Goal: Task Accomplishment & Management: Use online tool/utility

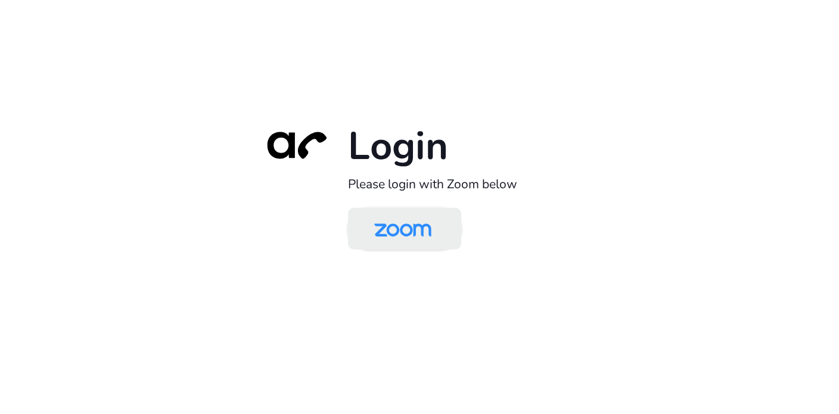
click at [415, 240] on img at bounding box center [403, 229] width 82 height 39
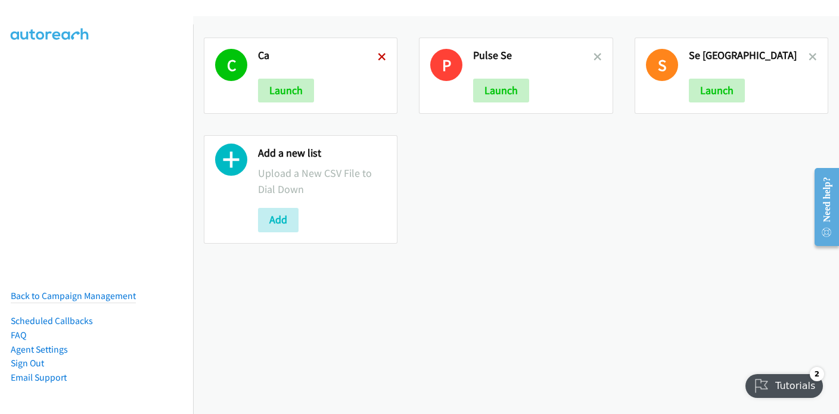
click at [380, 57] on icon at bounding box center [382, 58] width 8 height 8
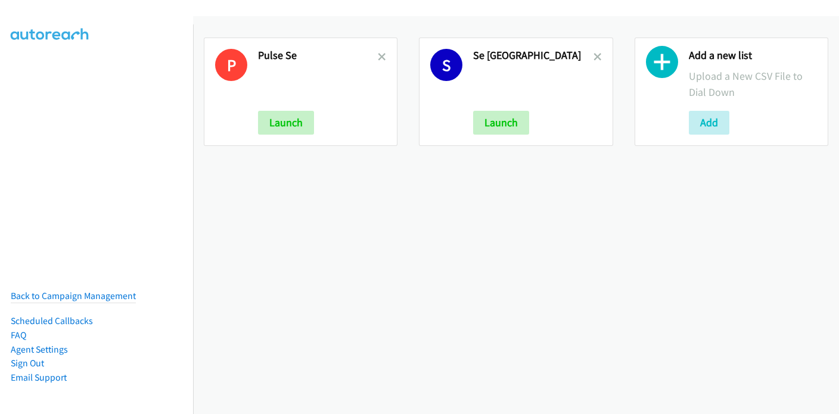
click at [380, 57] on icon at bounding box center [382, 58] width 8 height 8
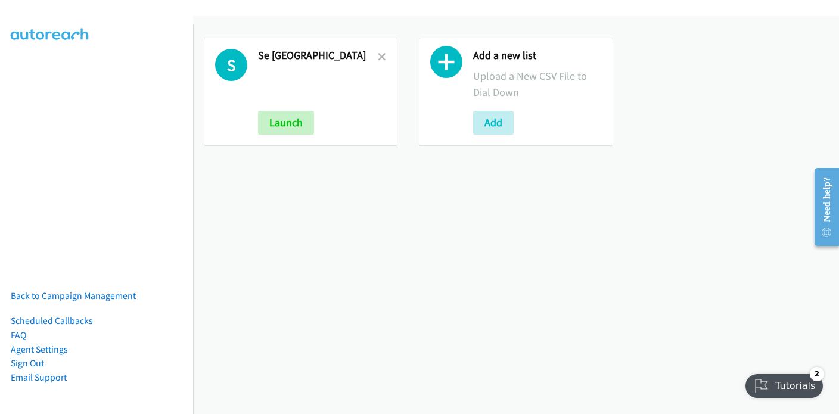
click at [380, 57] on icon at bounding box center [382, 58] width 8 height 8
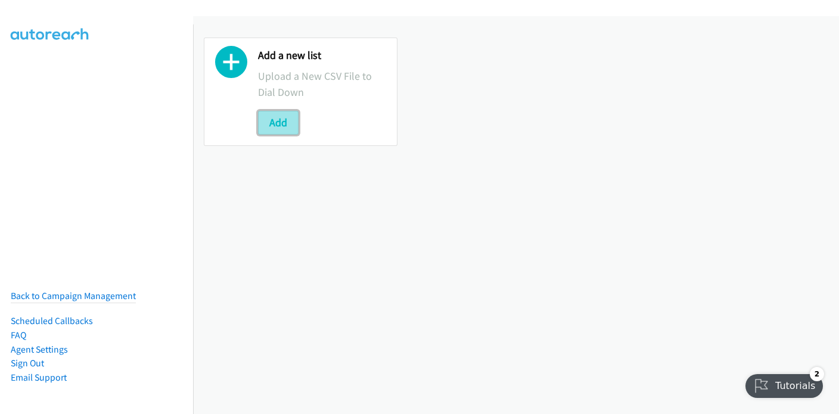
click at [283, 127] on button "Add" at bounding box center [278, 123] width 41 height 24
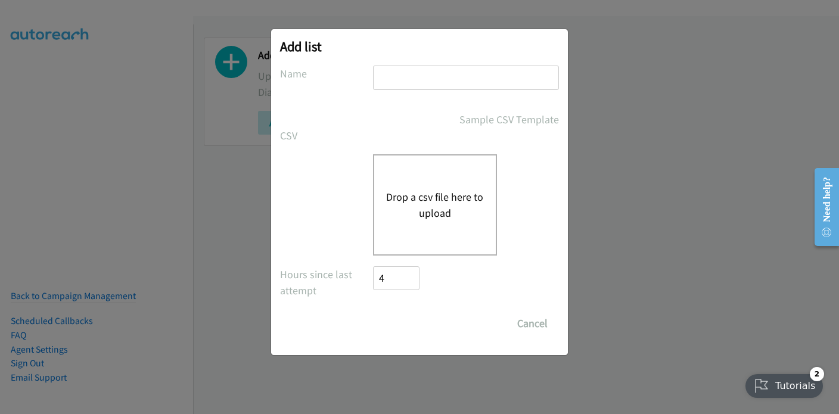
click at [401, 72] on input "text" at bounding box center [466, 78] width 186 height 24
type input "Pulse SE"
click at [427, 213] on button "Drop a csv file here to upload" at bounding box center [435, 205] width 98 height 32
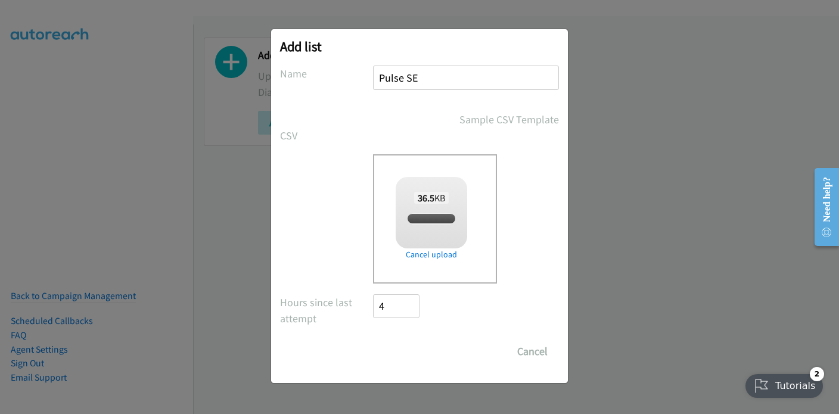
checkbox input "true"
click at [416, 356] on input "Save List" at bounding box center [404, 352] width 63 height 24
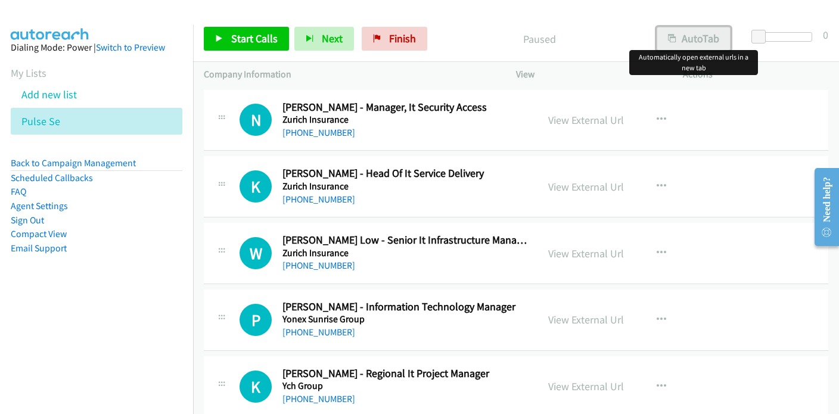
click at [707, 39] on button "AutoTab" at bounding box center [694, 39] width 74 height 24
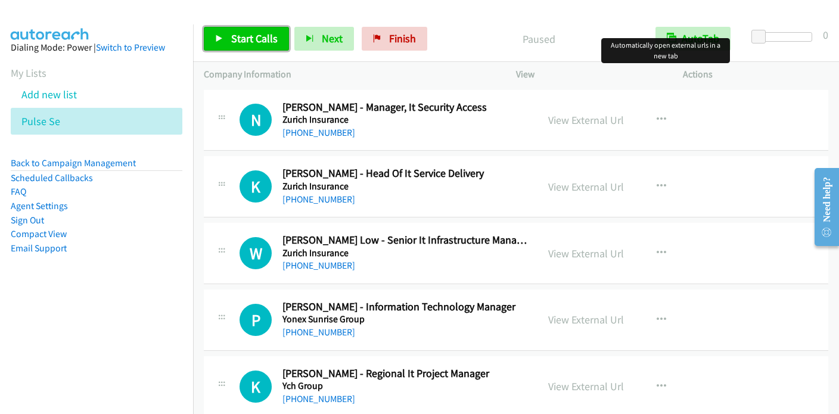
click at [246, 38] on span "Start Calls" at bounding box center [254, 39] width 46 height 14
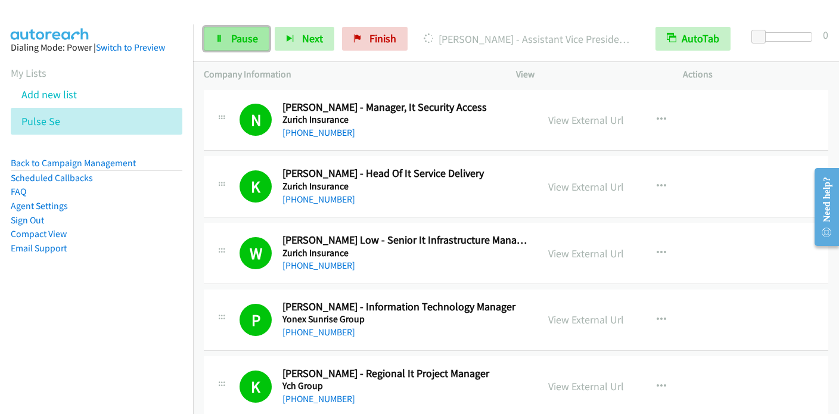
click at [243, 33] on span "Pause" at bounding box center [244, 39] width 27 height 14
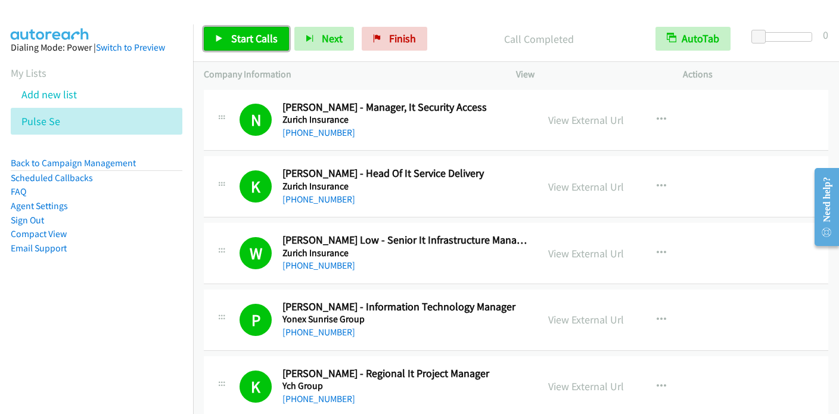
click at [253, 41] on span "Start Calls" at bounding box center [254, 39] width 46 height 14
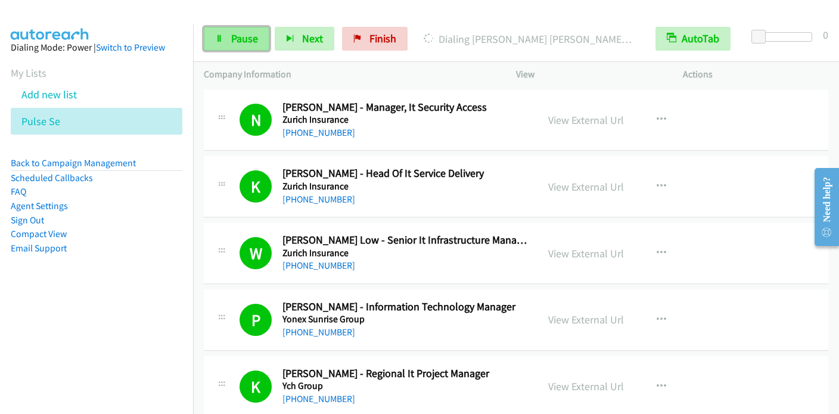
click at [241, 41] on span "Pause" at bounding box center [244, 39] width 27 height 14
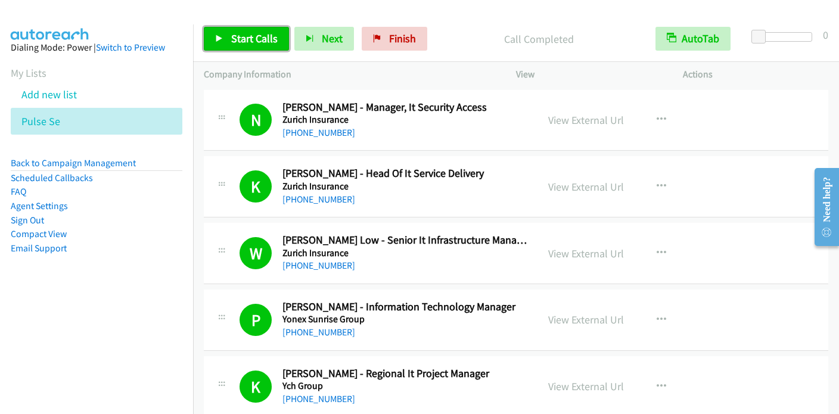
click at [251, 45] on span "Start Calls" at bounding box center [254, 39] width 46 height 14
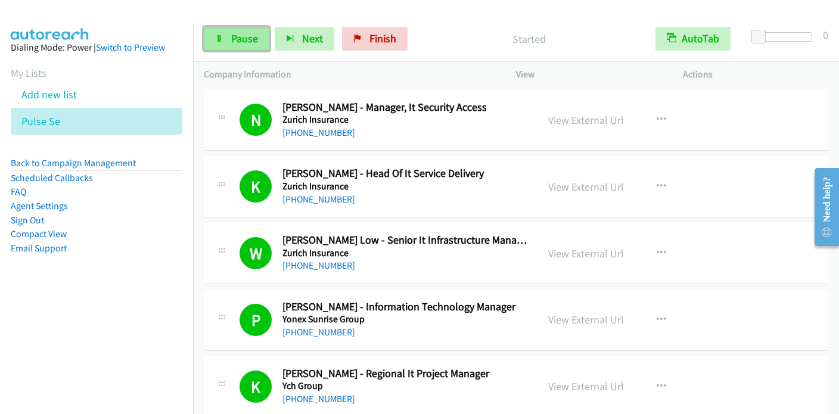
click at [226, 39] on link "Pause" at bounding box center [237, 39] width 66 height 24
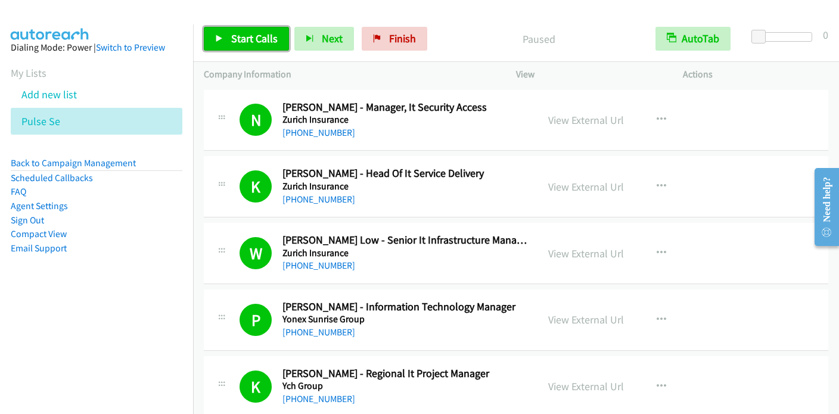
click at [226, 39] on link "Start Calls" at bounding box center [246, 39] width 85 height 24
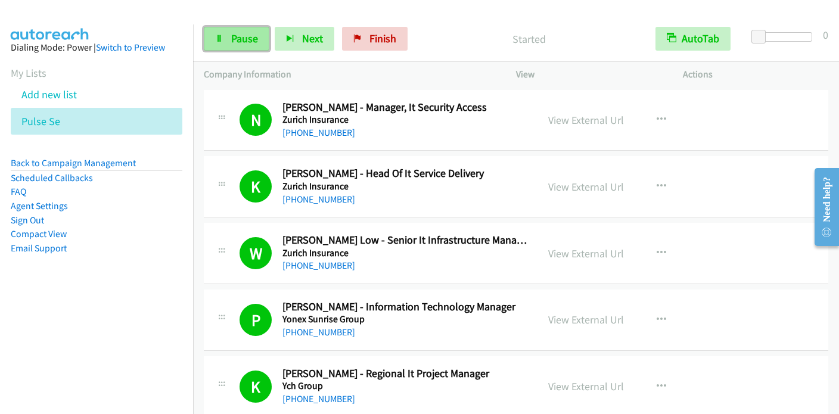
click at [235, 43] on span "Pause" at bounding box center [244, 39] width 27 height 14
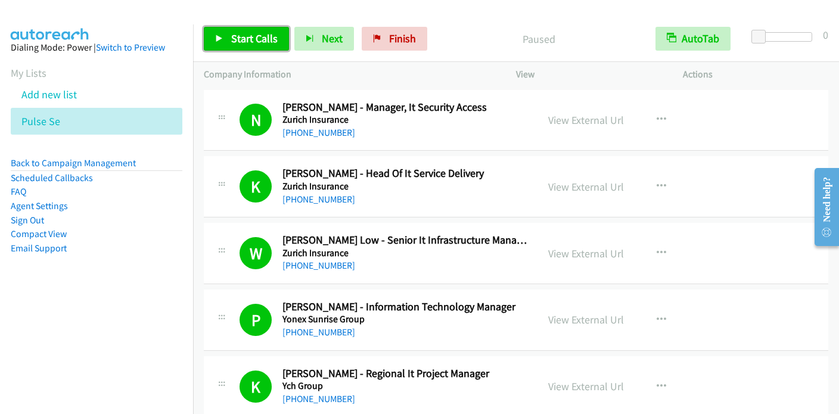
click at [235, 43] on span "Start Calls" at bounding box center [254, 39] width 46 height 14
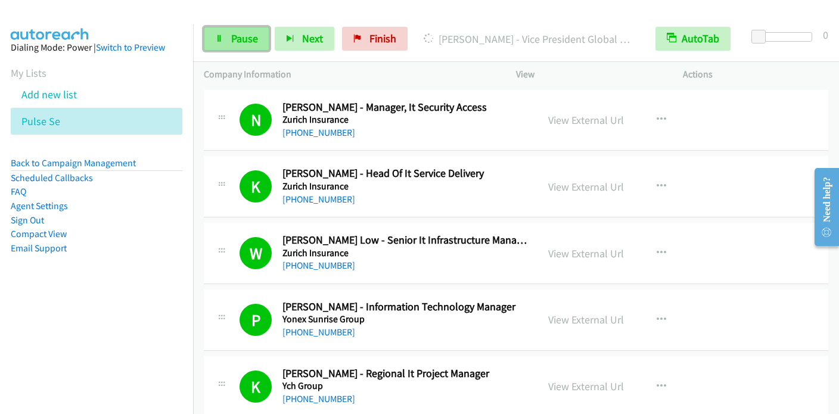
click at [248, 47] on link "Pause" at bounding box center [237, 39] width 66 height 24
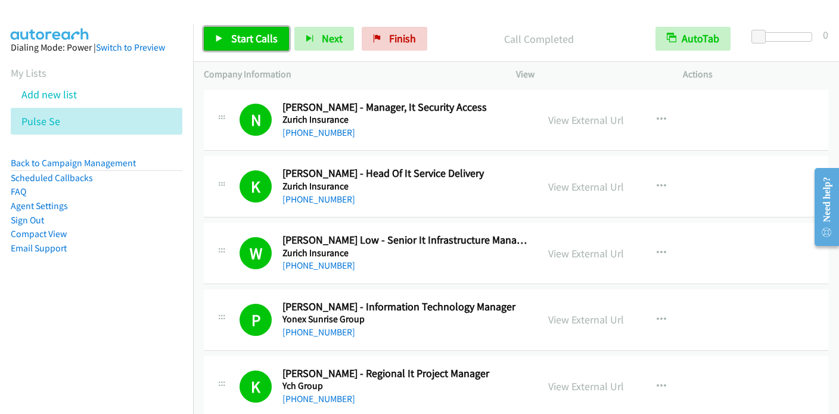
click at [249, 39] on span "Start Calls" at bounding box center [254, 39] width 46 height 14
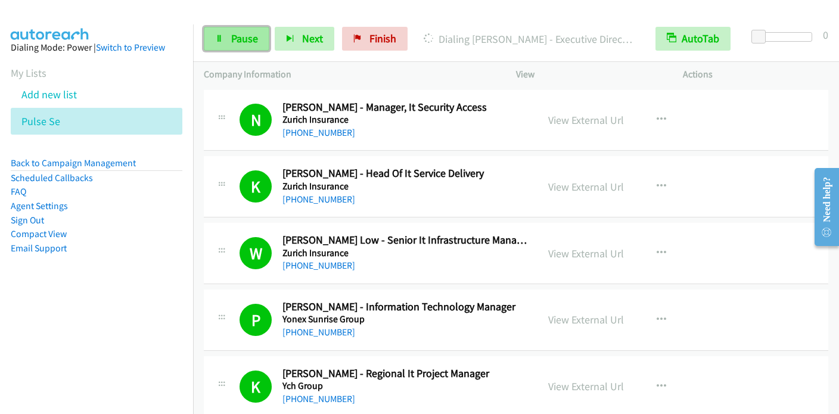
click at [241, 43] on span "Pause" at bounding box center [244, 39] width 27 height 14
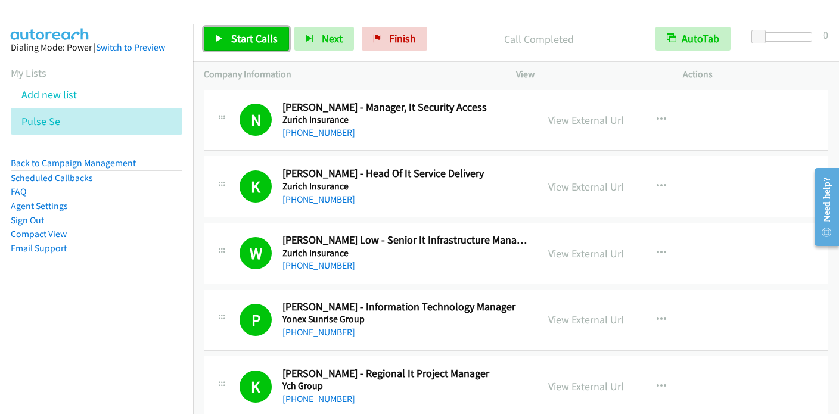
click at [248, 36] on span "Start Calls" at bounding box center [254, 39] width 46 height 14
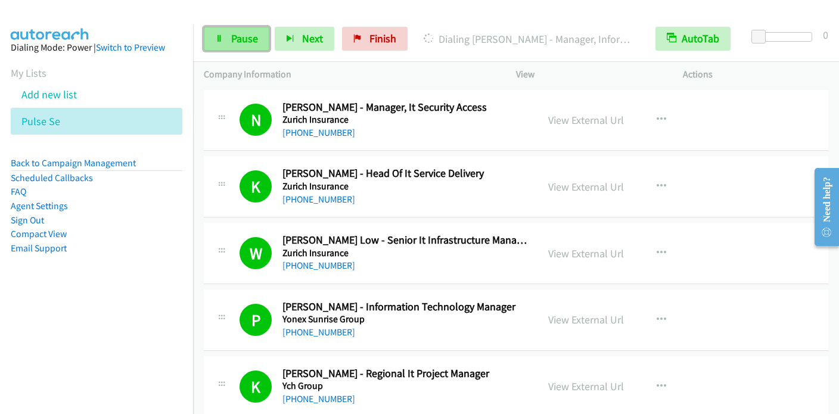
click at [241, 35] on span "Pause" at bounding box center [244, 39] width 27 height 14
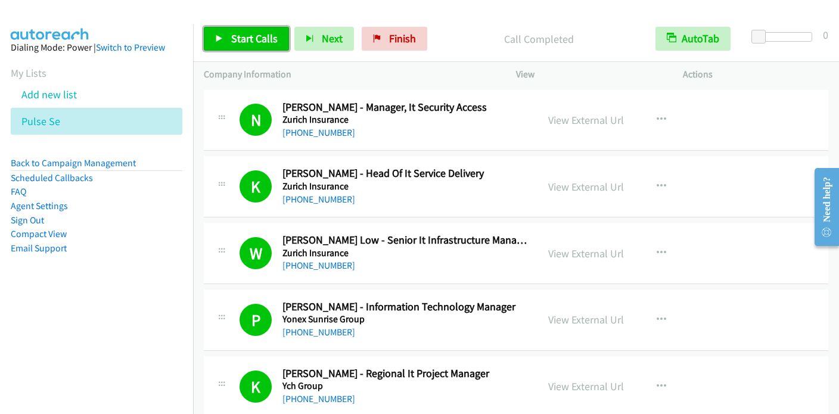
click at [263, 38] on span "Start Calls" at bounding box center [254, 39] width 46 height 14
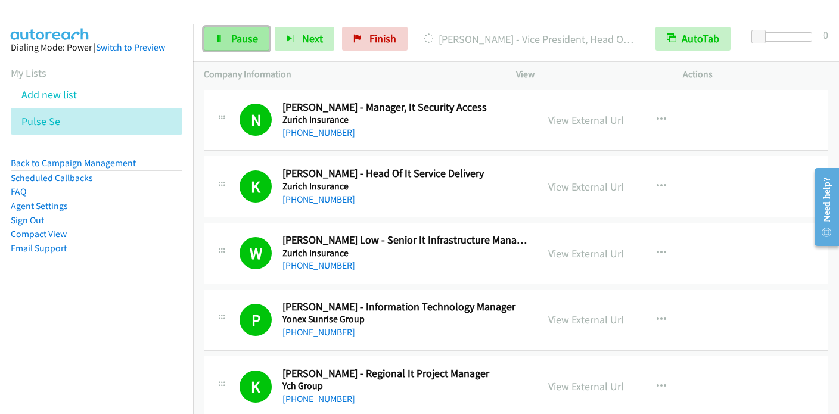
click at [231, 33] on span "Pause" at bounding box center [244, 39] width 27 height 14
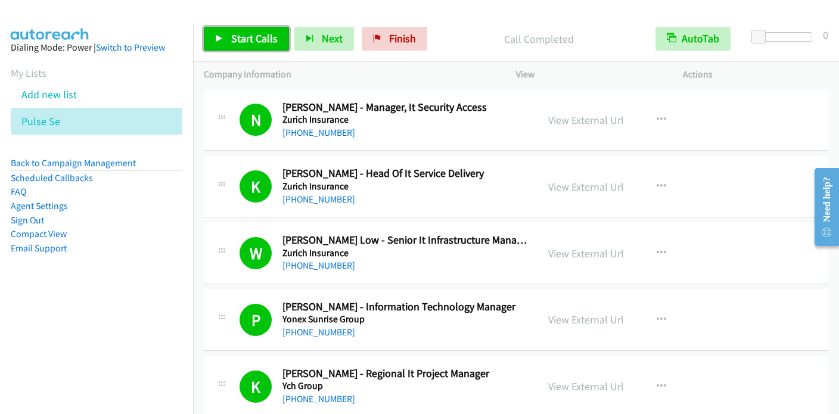
click at [248, 38] on span "Start Calls" at bounding box center [254, 39] width 46 height 14
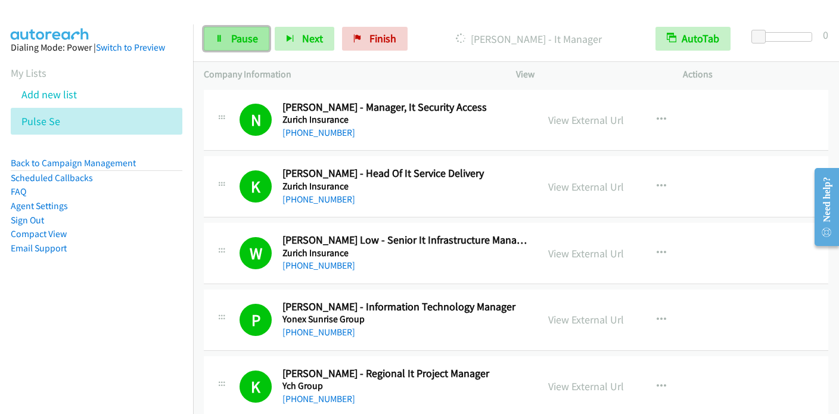
click at [246, 41] on span "Pause" at bounding box center [244, 39] width 27 height 14
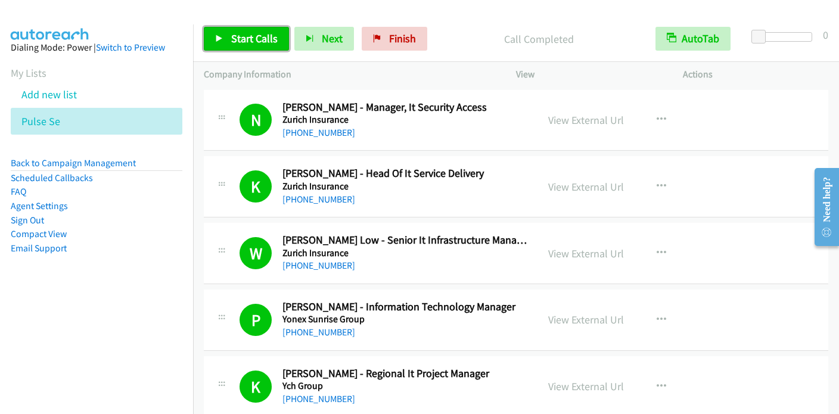
click at [247, 36] on span "Start Calls" at bounding box center [254, 39] width 46 height 14
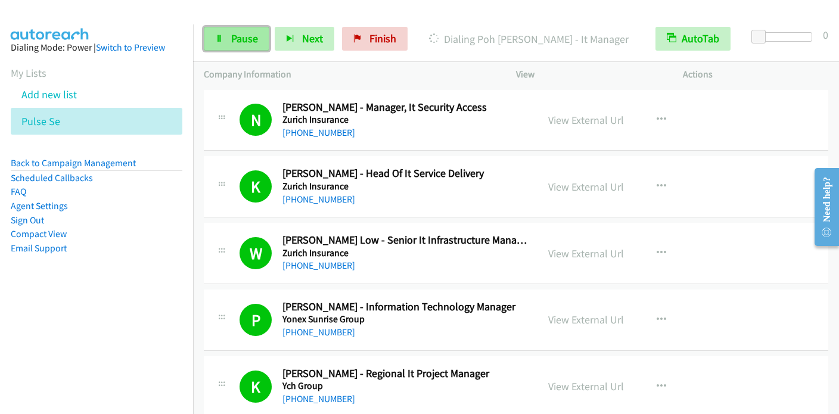
click at [235, 43] on span "Pause" at bounding box center [244, 39] width 27 height 14
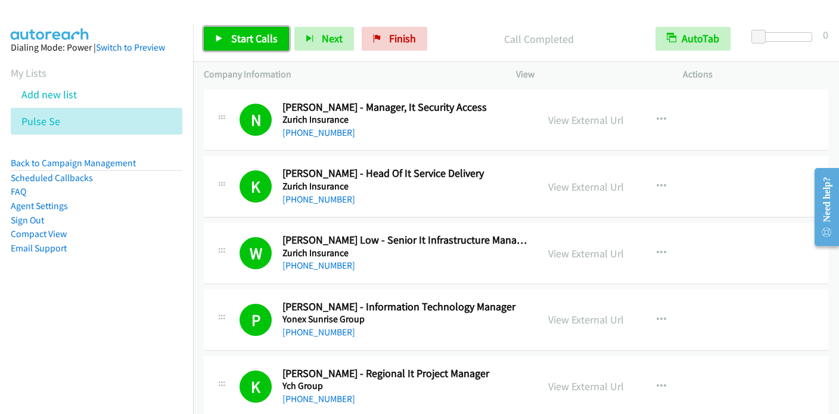
click at [226, 41] on link "Start Calls" at bounding box center [246, 39] width 85 height 24
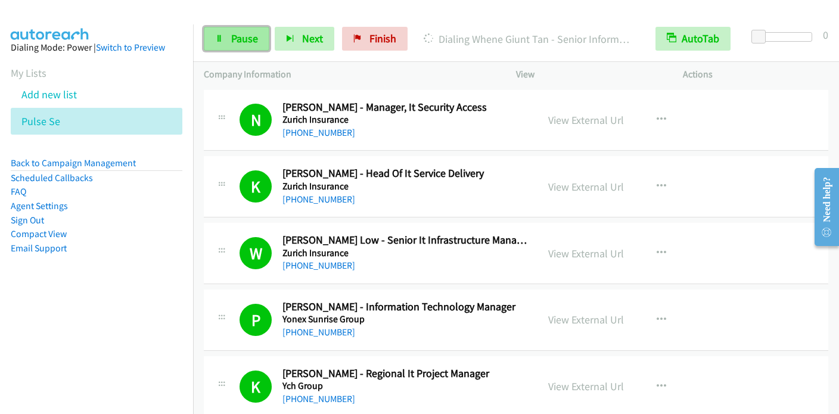
click at [237, 41] on span "Pause" at bounding box center [244, 39] width 27 height 14
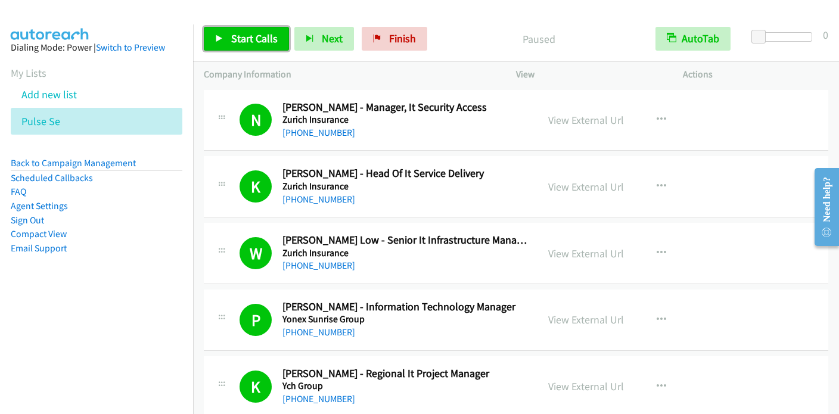
click at [237, 41] on span "Start Calls" at bounding box center [254, 39] width 46 height 14
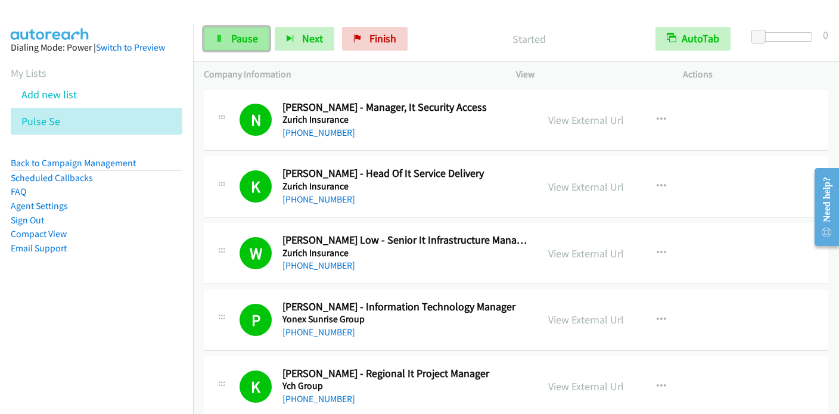
click at [213, 40] on link "Pause" at bounding box center [237, 39] width 66 height 24
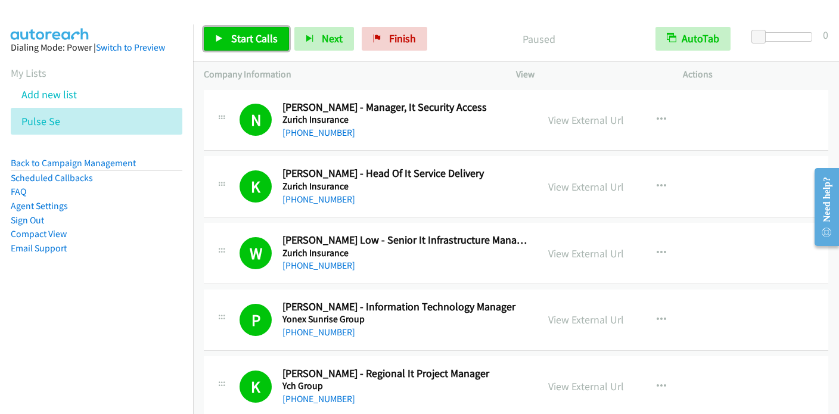
click at [265, 35] on span "Start Calls" at bounding box center [254, 39] width 46 height 14
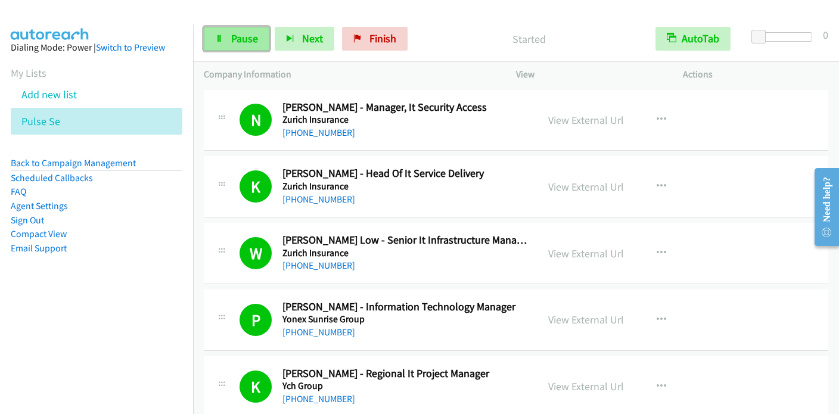
click at [248, 35] on span "Pause" at bounding box center [244, 39] width 27 height 14
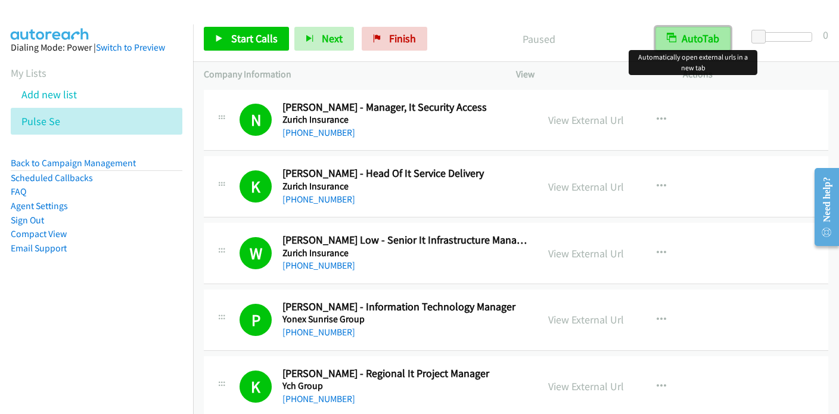
click at [690, 35] on button "AutoTab" at bounding box center [692, 39] width 75 height 24
click at [689, 39] on button "AutoTab" at bounding box center [694, 39] width 74 height 24
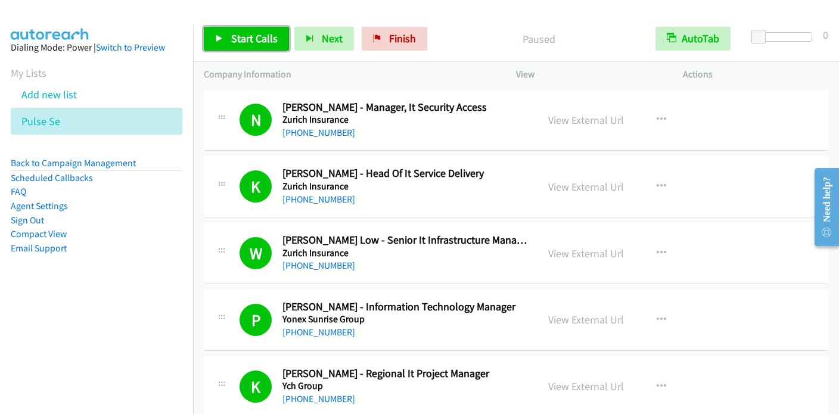
click at [250, 43] on span "Start Calls" at bounding box center [254, 39] width 46 height 14
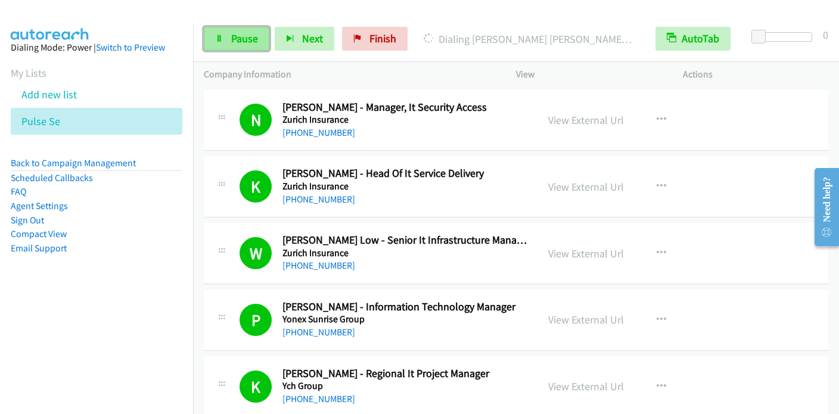
click at [225, 39] on link "Pause" at bounding box center [237, 39] width 66 height 24
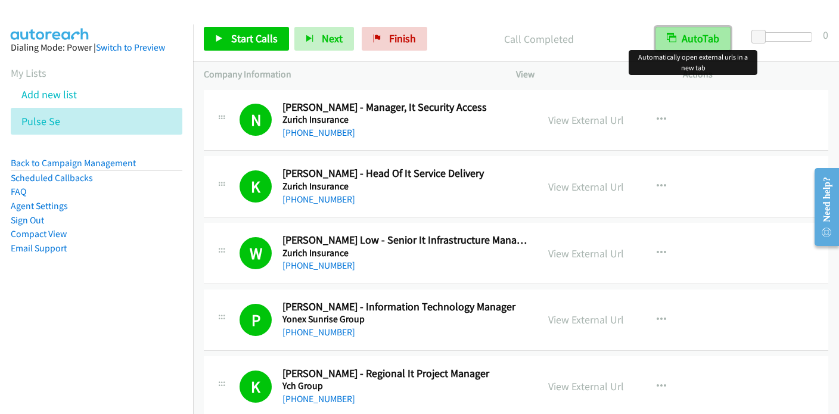
click at [684, 35] on button "AutoTab" at bounding box center [692, 39] width 75 height 24
click at [682, 42] on button "AutoTab" at bounding box center [694, 39] width 74 height 24
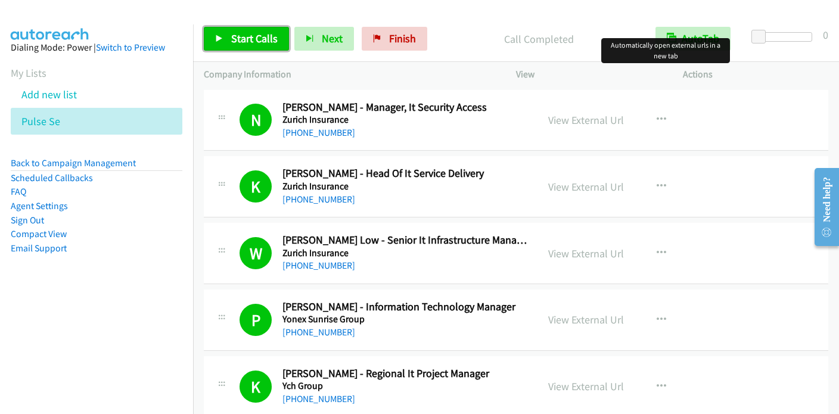
click at [222, 36] on icon at bounding box center [219, 39] width 8 height 8
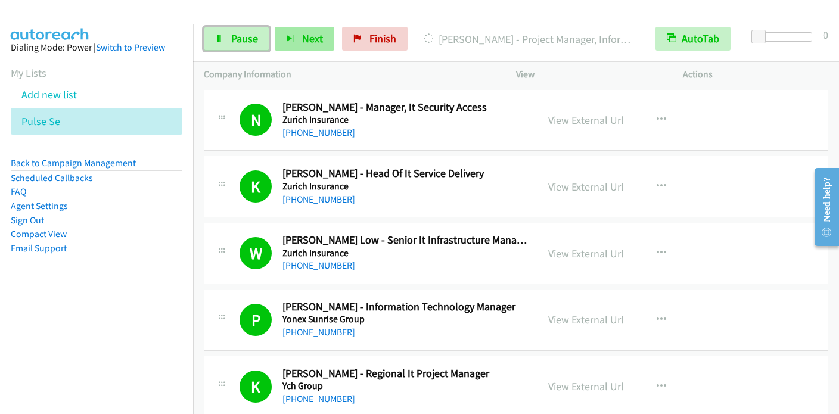
drag, startPoint x: 258, startPoint y: 40, endPoint x: 318, endPoint y: 38, distance: 59.6
click at [258, 41] on link "Pause" at bounding box center [237, 39] width 66 height 24
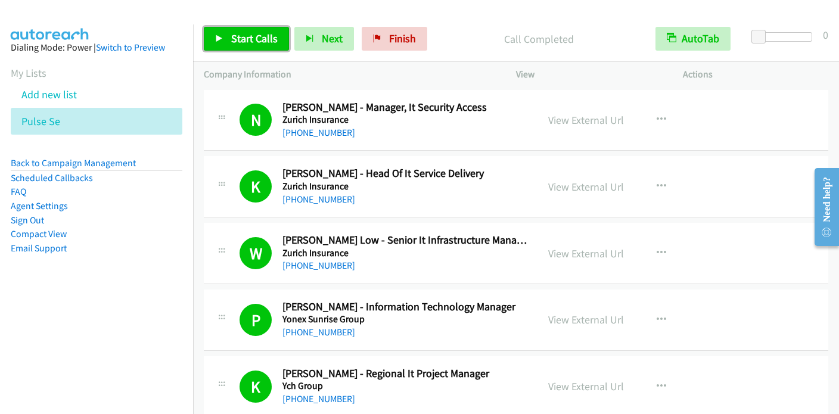
click at [238, 35] on span "Start Calls" at bounding box center [254, 39] width 46 height 14
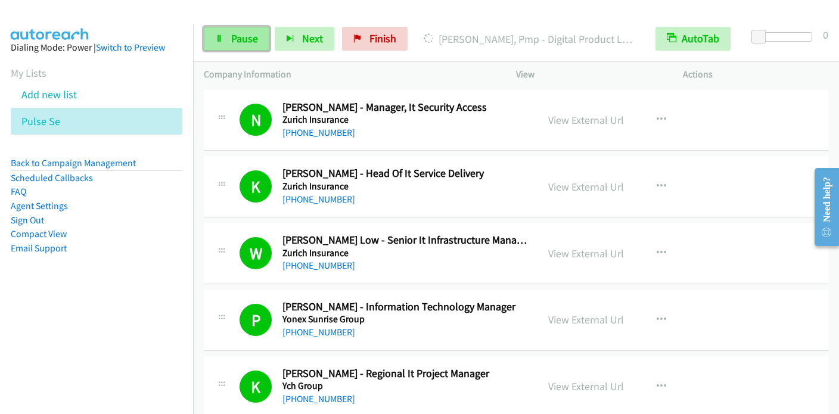
drag, startPoint x: 235, startPoint y: 46, endPoint x: 242, endPoint y: 46, distance: 6.6
click at [235, 46] on link "Pause" at bounding box center [237, 39] width 66 height 24
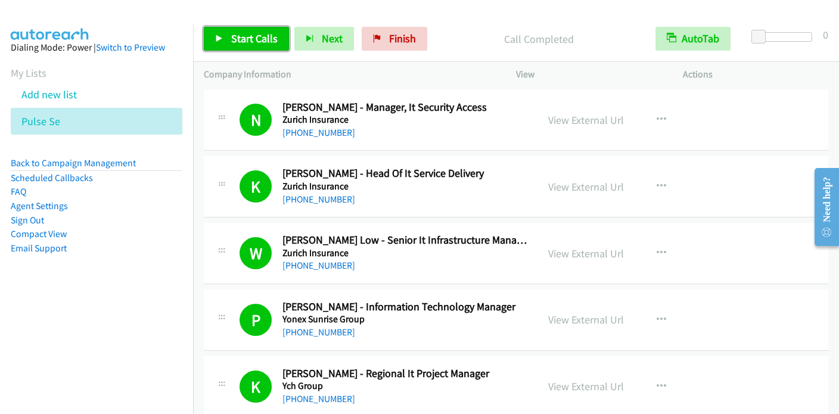
click at [254, 37] on span "Start Calls" at bounding box center [254, 39] width 46 height 14
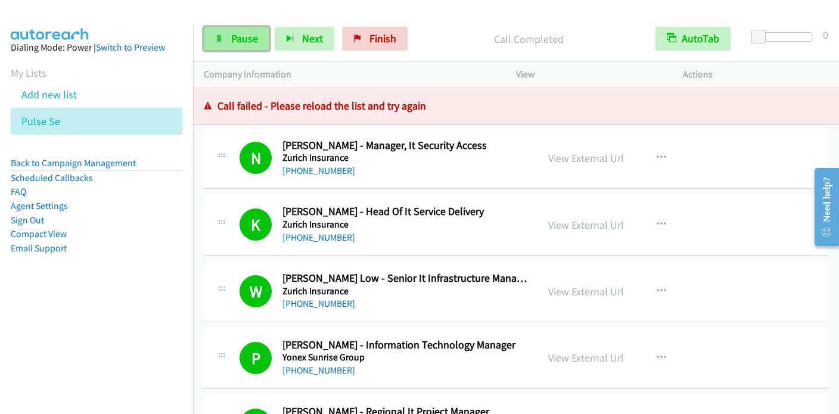
click at [223, 33] on link "Pause" at bounding box center [237, 39] width 66 height 24
click at [221, 43] on link "Pause" at bounding box center [237, 39] width 66 height 24
click at [229, 33] on link "Pause" at bounding box center [237, 39] width 66 height 24
click at [221, 40] on icon at bounding box center [219, 39] width 8 height 8
click at [41, 221] on link "Sign Out" at bounding box center [27, 220] width 33 height 11
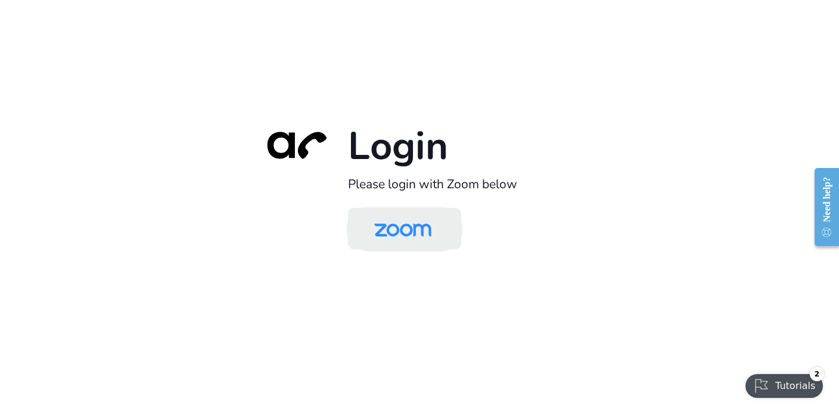
click at [414, 231] on img at bounding box center [403, 229] width 82 height 39
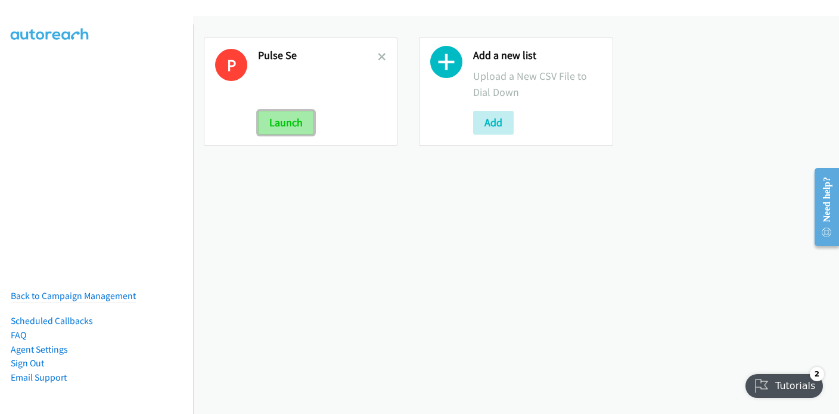
click at [303, 125] on button "Launch" at bounding box center [286, 123] width 56 height 24
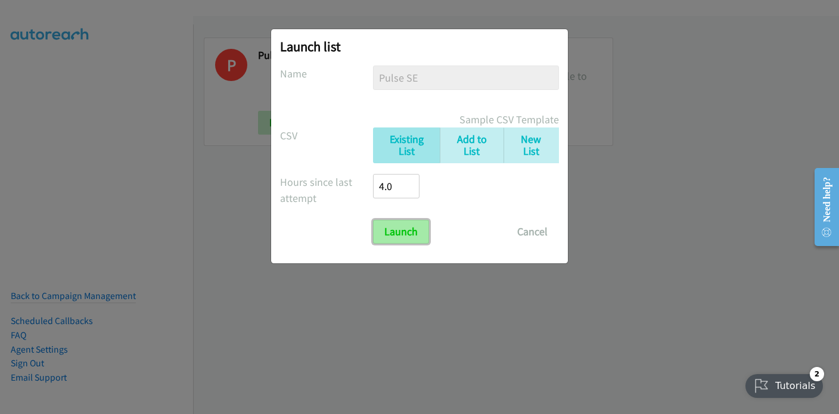
click at [391, 228] on input "Launch" at bounding box center [401, 232] width 56 height 24
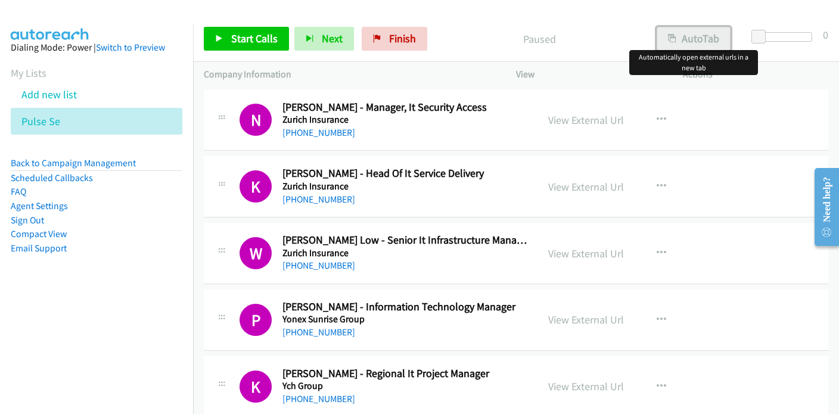
click at [691, 34] on button "AutoTab" at bounding box center [694, 39] width 74 height 24
click at [250, 40] on span "Start Calls" at bounding box center [254, 39] width 46 height 14
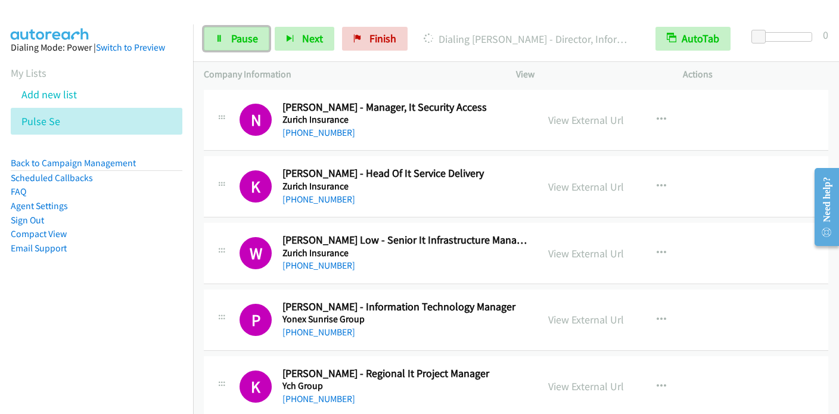
drag, startPoint x: 255, startPoint y: 44, endPoint x: 296, endPoint y: 21, distance: 46.4
click at [255, 44] on span "Pause" at bounding box center [244, 39] width 27 height 14
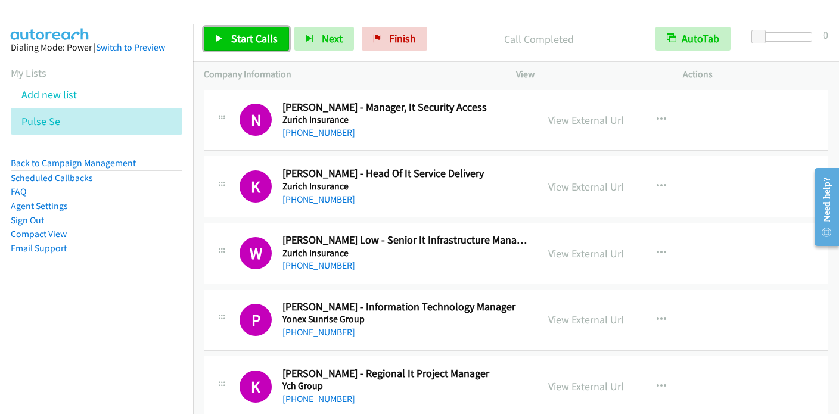
click at [263, 33] on span "Start Calls" at bounding box center [254, 39] width 46 height 14
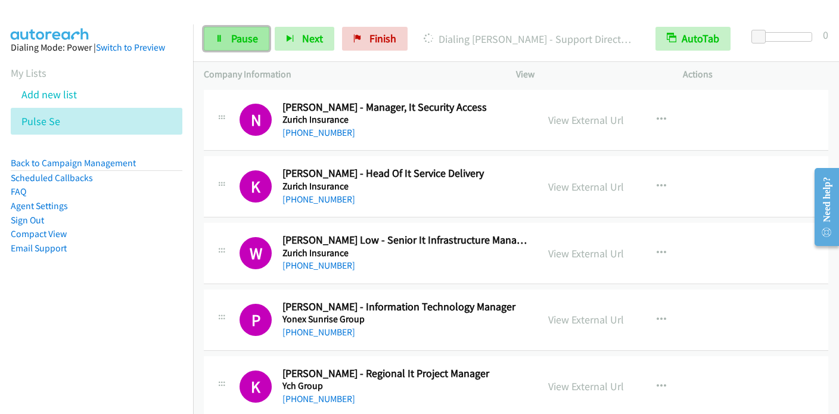
click at [217, 38] on icon at bounding box center [219, 39] width 8 height 8
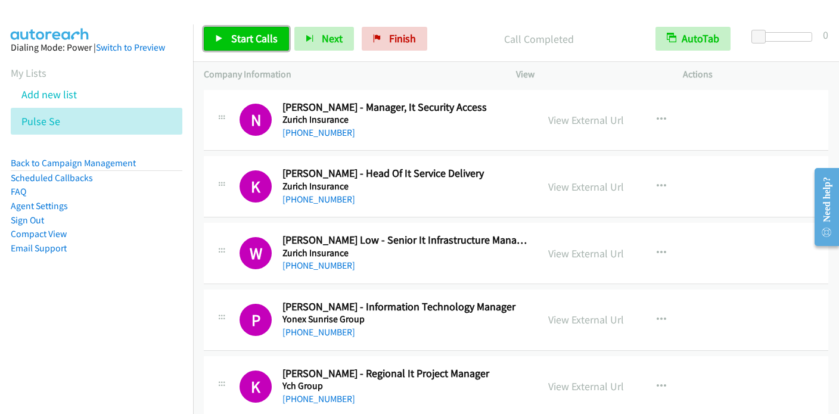
click at [232, 38] on span "Start Calls" at bounding box center [254, 39] width 46 height 14
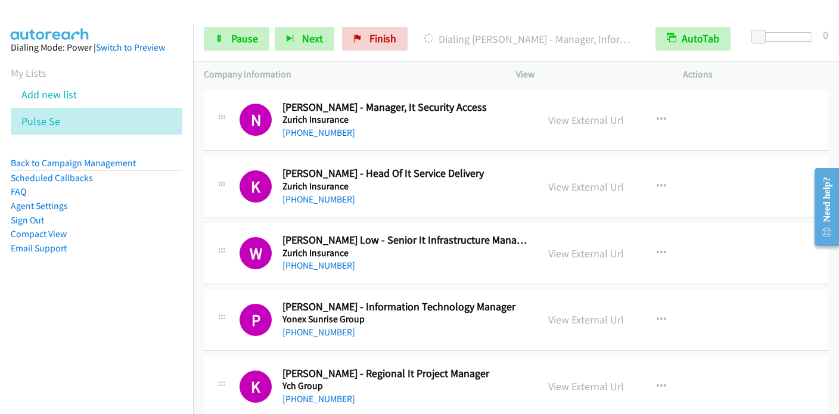
click at [222, 51] on div "Start Calls Pause Next Finish Dialing Andrew Sim - Manager, Information Technol…" at bounding box center [516, 39] width 646 height 46
click at [232, 44] on span "Pause" at bounding box center [244, 39] width 27 height 14
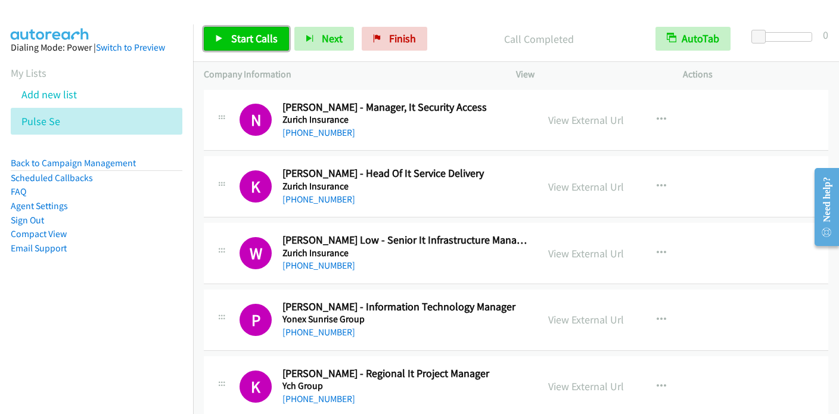
click at [262, 41] on span "Start Calls" at bounding box center [254, 39] width 46 height 14
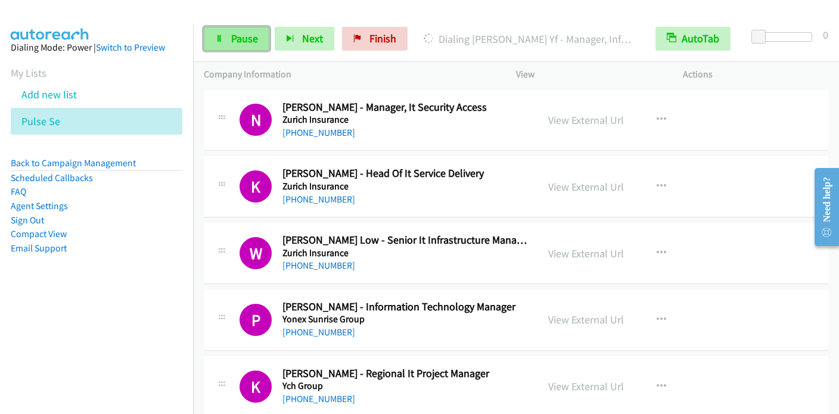
click at [240, 33] on span "Pause" at bounding box center [244, 39] width 27 height 14
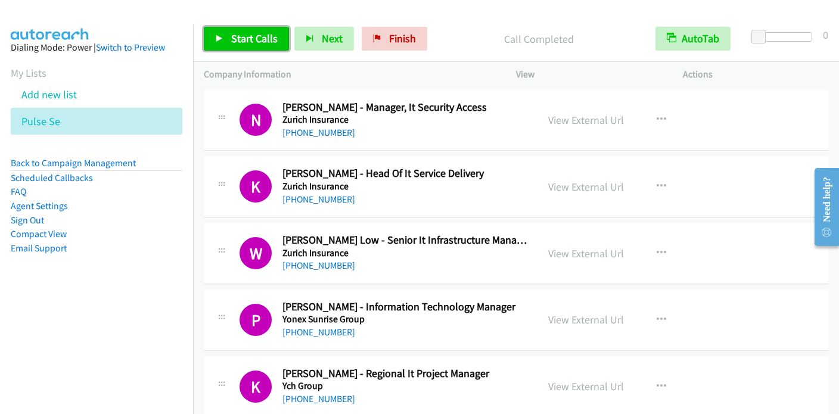
click at [243, 33] on span "Start Calls" at bounding box center [254, 39] width 46 height 14
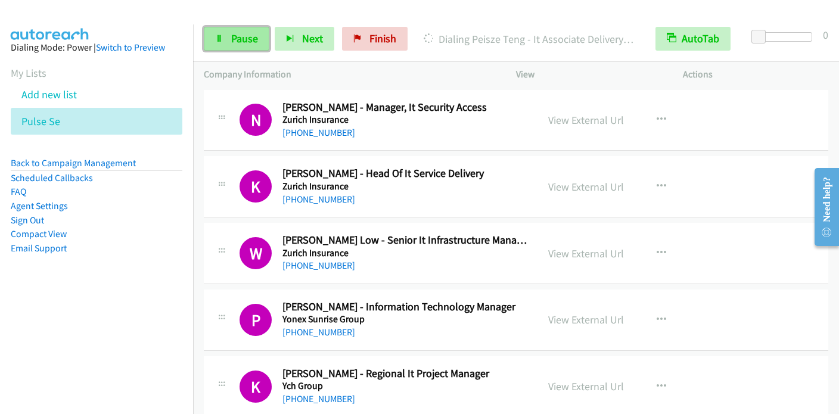
click at [231, 36] on span "Pause" at bounding box center [244, 39] width 27 height 14
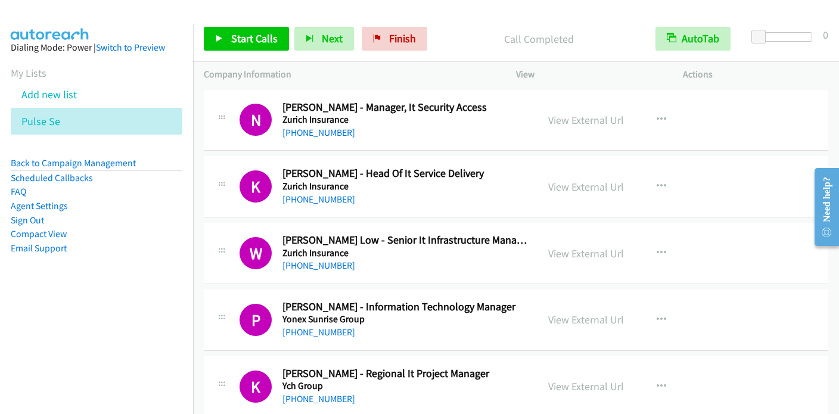
click at [46, 86] on li "Add new list" at bounding box center [107, 94] width 193 height 27
click at [47, 100] on link "Add new list" at bounding box center [48, 95] width 55 height 14
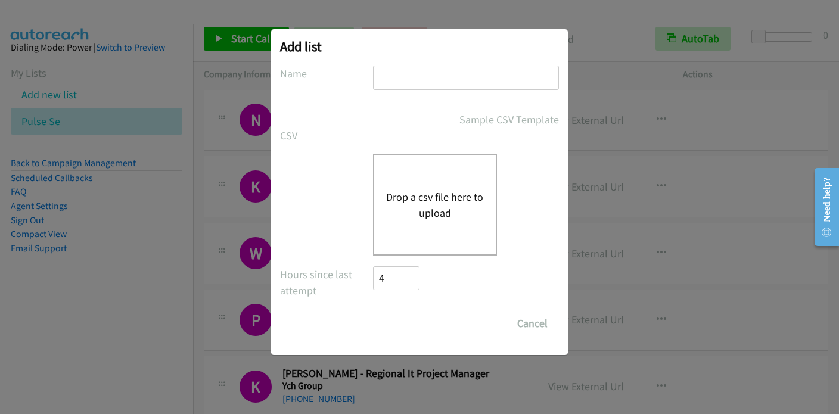
click at [397, 87] on input "text" at bounding box center [466, 78] width 186 height 24
type input "SE India"
click at [438, 202] on button "Drop a csv file here to upload" at bounding box center [435, 205] width 98 height 32
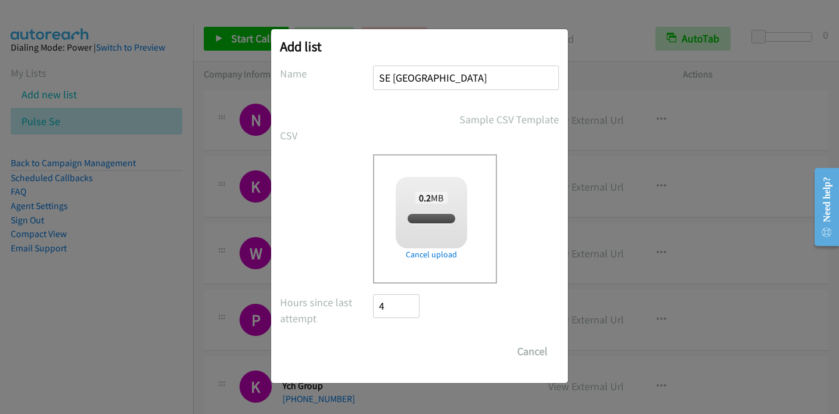
checkbox input "true"
click at [421, 350] on input "Save List" at bounding box center [404, 352] width 63 height 24
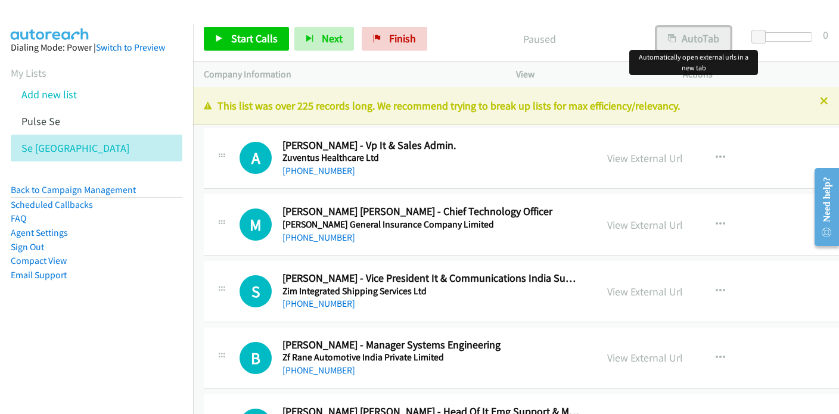
click at [692, 0] on div "Start Calls Pause Next Finish Paused AutoTab AutoTab 0 Company Information Info…" at bounding box center [419, 0] width 839 height 0
click at [678, 35] on button "AutoTab" at bounding box center [694, 39] width 74 height 24
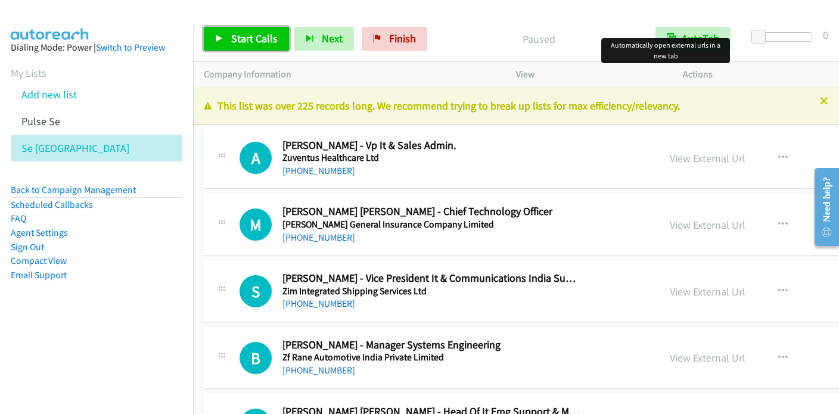
click at [242, 36] on span "Start Calls" at bounding box center [254, 39] width 46 height 14
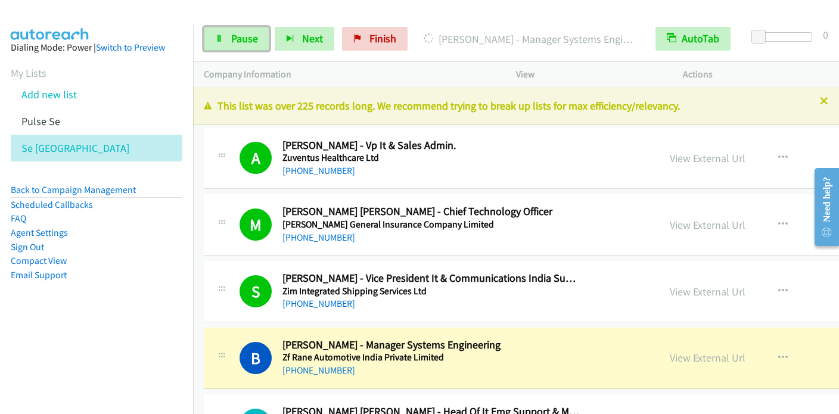
drag, startPoint x: 250, startPoint y: 36, endPoint x: 400, endPoint y: 2, distance: 154.0
click at [251, 36] on span "Pause" at bounding box center [244, 39] width 27 height 14
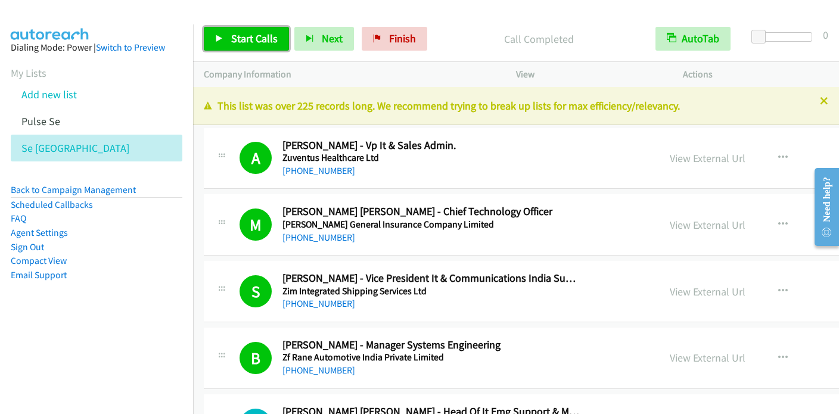
click at [257, 39] on span "Start Calls" at bounding box center [254, 39] width 46 height 14
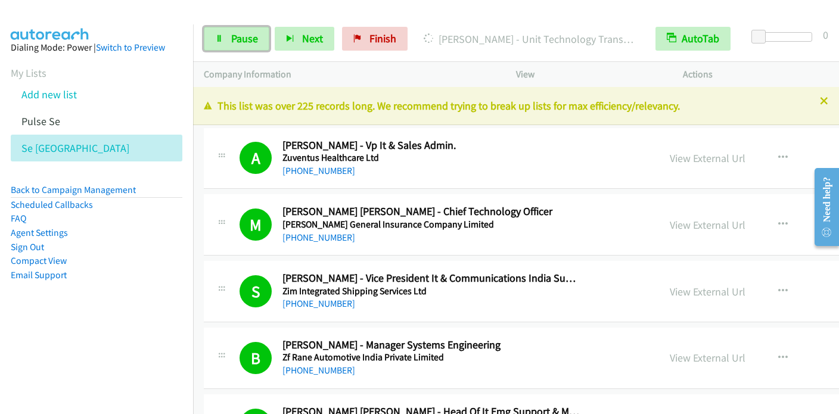
drag, startPoint x: 234, startPoint y: 35, endPoint x: 294, endPoint y: 20, distance: 61.3
click at [235, 35] on span "Pause" at bounding box center [244, 39] width 27 height 14
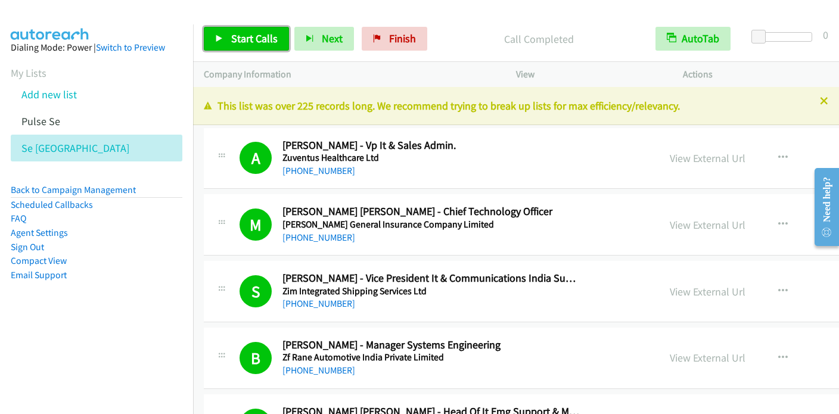
click at [241, 33] on span "Start Calls" at bounding box center [254, 39] width 46 height 14
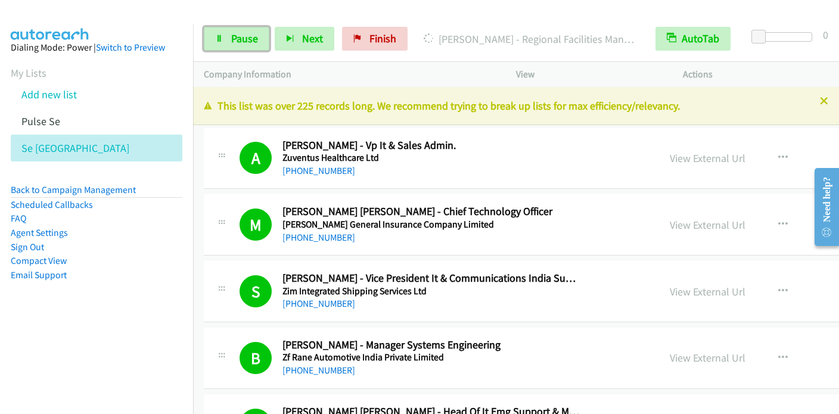
drag, startPoint x: 250, startPoint y: 35, endPoint x: 316, endPoint y: 0, distance: 74.4
click at [250, 35] on span "Pause" at bounding box center [244, 39] width 27 height 14
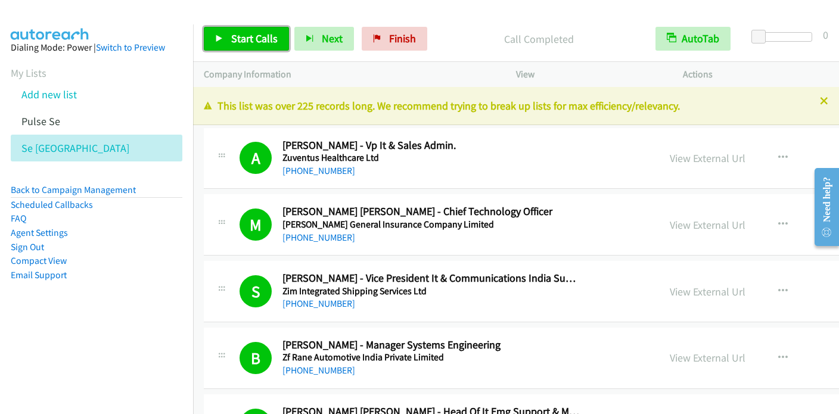
click at [250, 45] on link "Start Calls" at bounding box center [246, 39] width 85 height 24
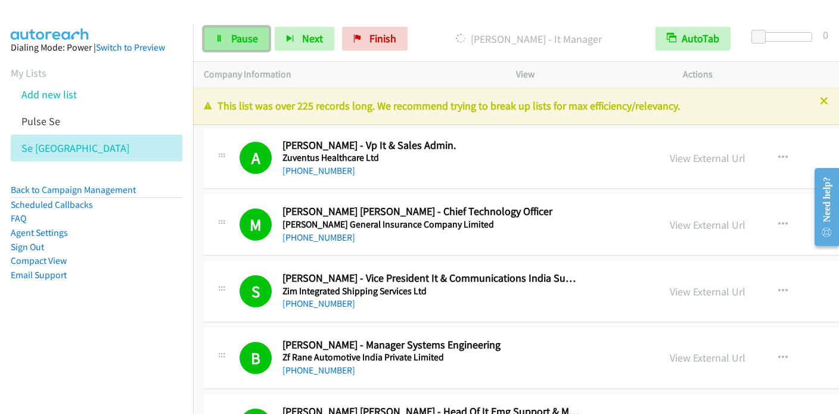
click at [240, 41] on span "Pause" at bounding box center [244, 39] width 27 height 14
